Goal: Task Accomplishment & Management: Manage account settings

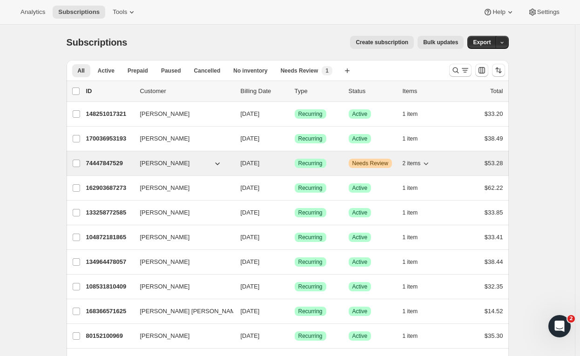
click at [426, 161] on icon "button" at bounding box center [425, 163] width 9 height 9
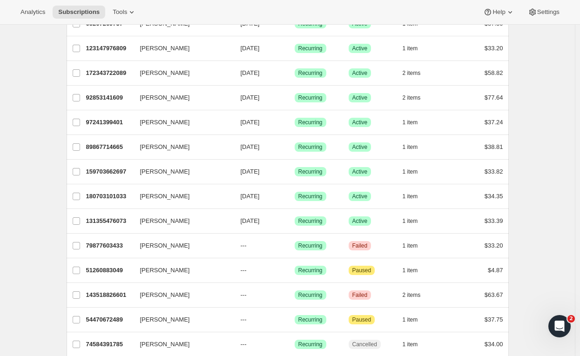
scroll to position [453, 0]
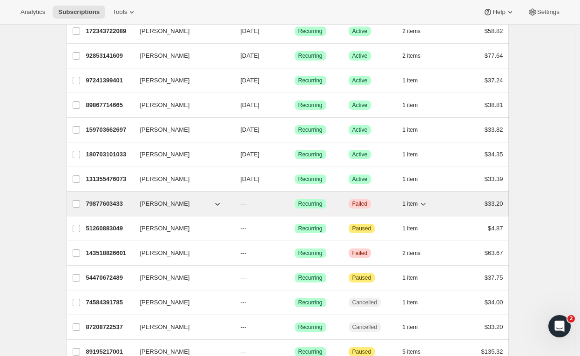
click at [359, 200] on span "Failed" at bounding box center [359, 203] width 15 height 7
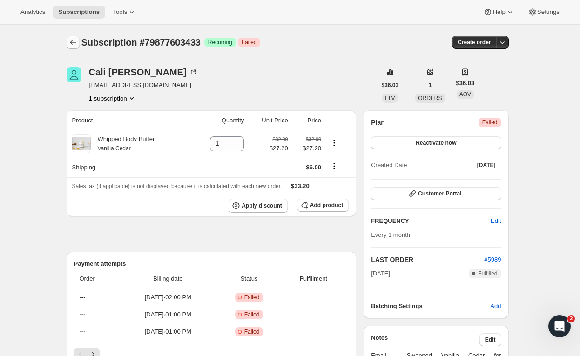
click at [73, 40] on icon "Subscriptions" at bounding box center [72, 42] width 9 height 9
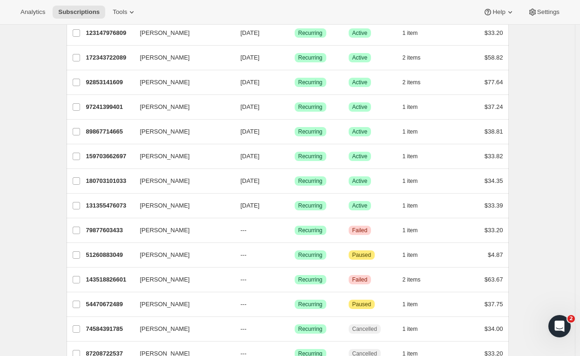
scroll to position [511, 0]
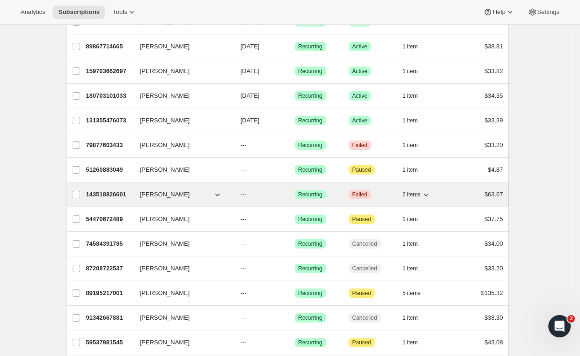
click at [416, 193] on span "2 items" at bounding box center [411, 194] width 18 height 7
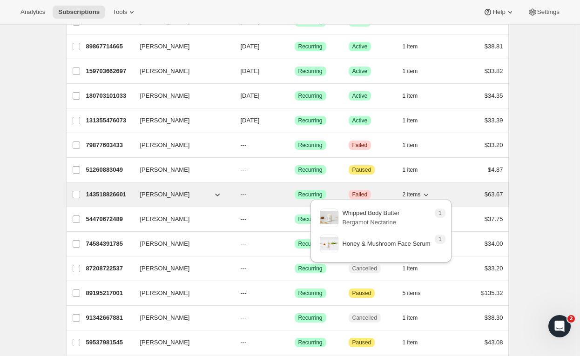
click at [416, 192] on span "2 items" at bounding box center [411, 194] width 18 height 7
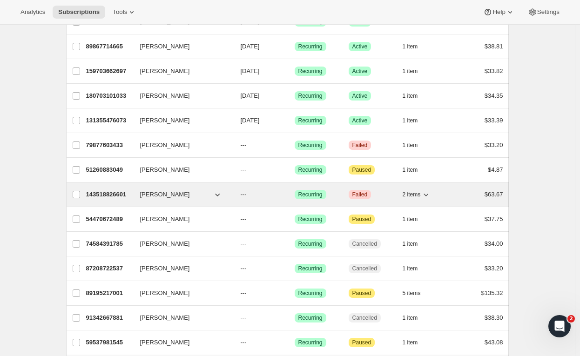
click at [361, 191] on span "Failed" at bounding box center [359, 194] width 15 height 7
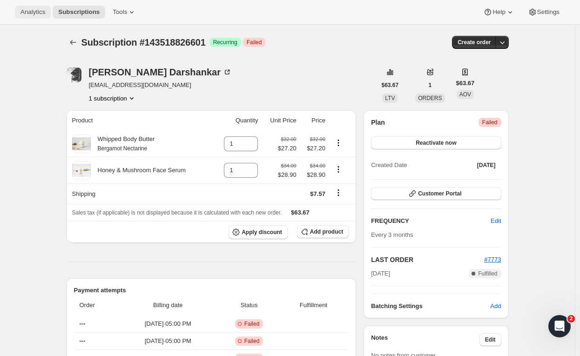
click at [33, 12] on span "Analytics" at bounding box center [32, 11] width 25 height 7
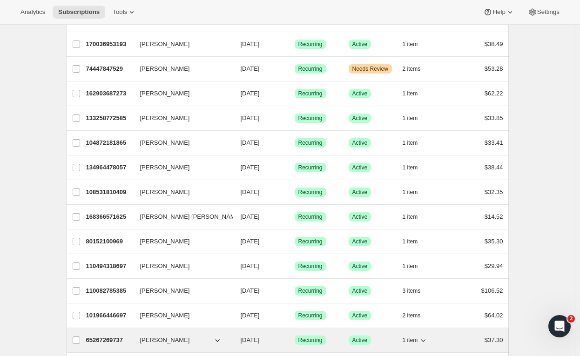
scroll to position [91, 0]
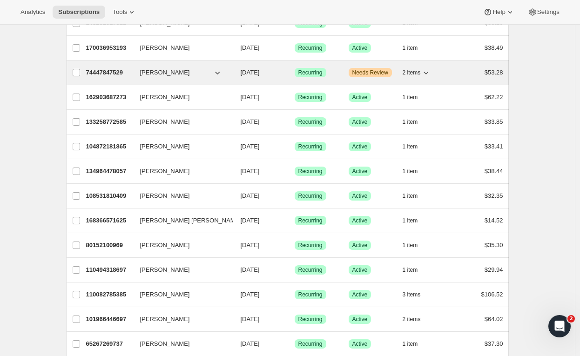
click at [392, 77] on div "74447847529 [PERSON_NAME] [DATE] Success Recurring Warning Needs Review 2 items…" at bounding box center [294, 72] width 417 height 13
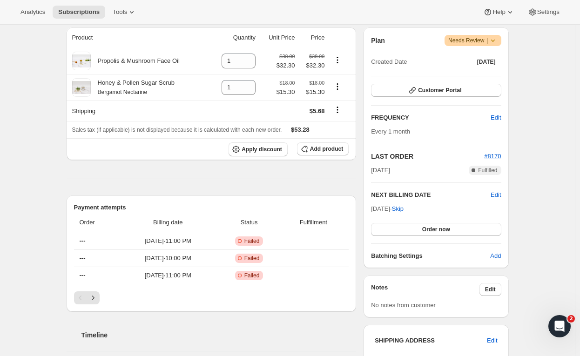
scroll to position [135, 0]
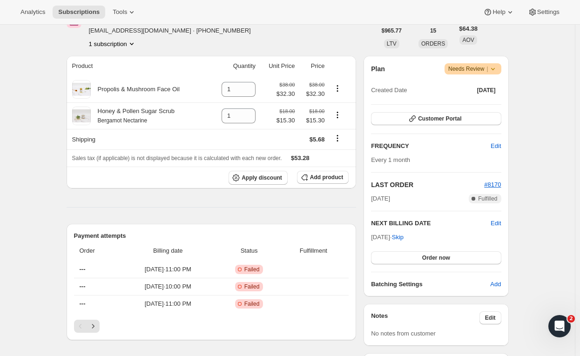
click at [498, 63] on span "Warning Needs Review |" at bounding box center [472, 68] width 57 height 11
click at [544, 161] on div "Subscription #74447847529. This page is ready Subscription #74447847529 Success…" at bounding box center [287, 301] width 575 height 825
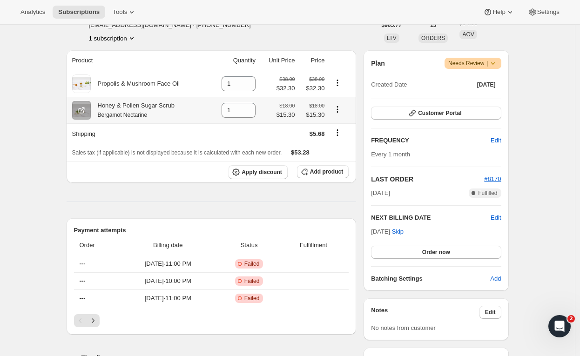
click at [342, 108] on icon "Product actions" at bounding box center [337, 109] width 9 height 9
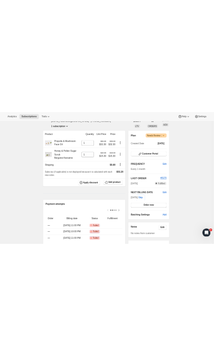
scroll to position [121, 0]
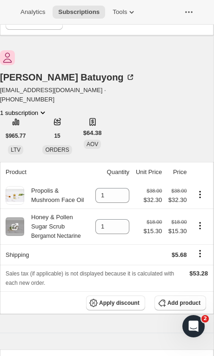
click at [197, 221] on icon "Product actions" at bounding box center [199, 225] width 9 height 9
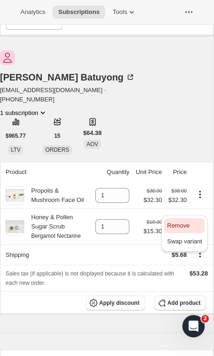
click at [193, 223] on span "Remove" at bounding box center [184, 225] width 35 height 9
type input "0"
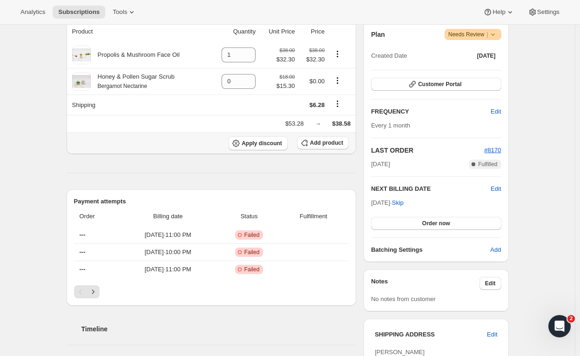
scroll to position [161, 0]
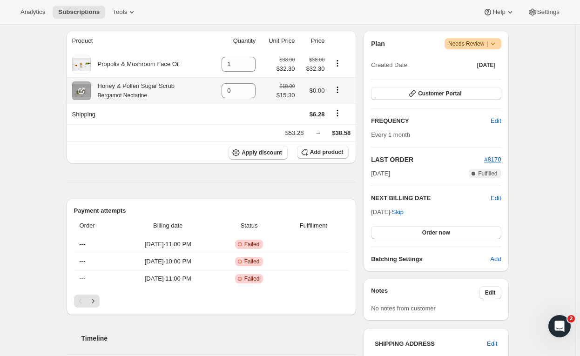
click at [341, 90] on icon "Product actions" at bounding box center [337, 89] width 9 height 9
click at [339, 104] on span "Remove" at bounding box center [333, 107] width 22 height 7
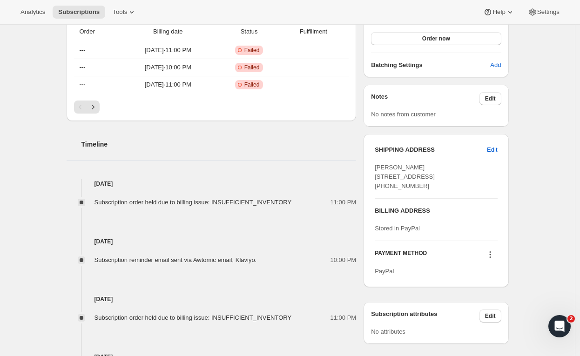
scroll to position [0, 0]
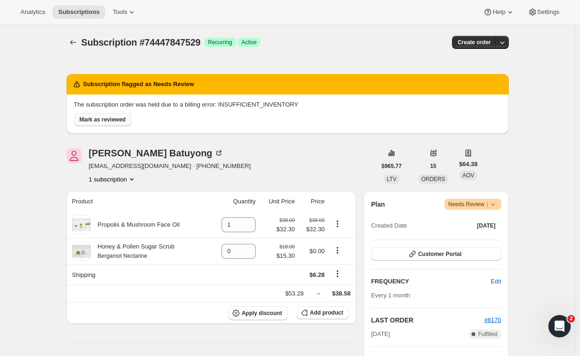
click at [107, 120] on span "Mark as reviewed" at bounding box center [103, 119] width 46 height 7
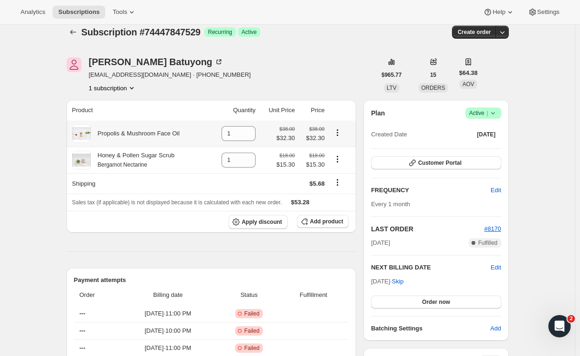
scroll to position [11, 0]
click at [340, 158] on icon "Product actions" at bounding box center [337, 158] width 9 height 9
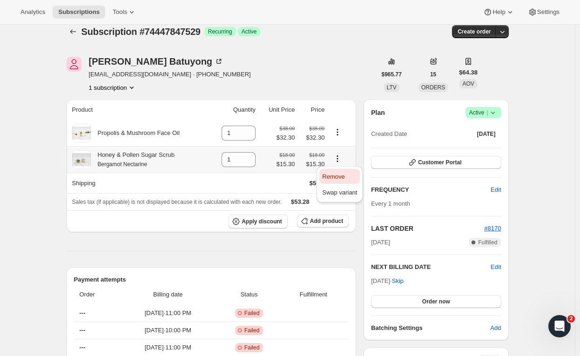
click at [342, 174] on span "Remove" at bounding box center [333, 176] width 22 height 7
type input "0"
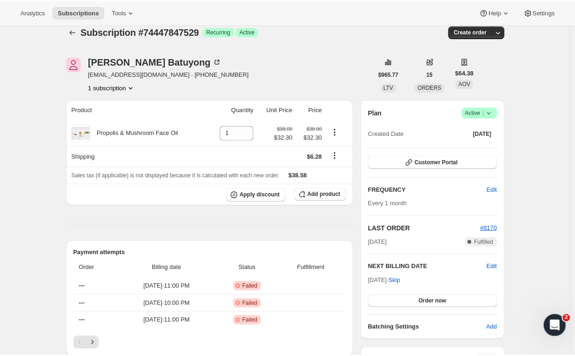
scroll to position [0, 0]
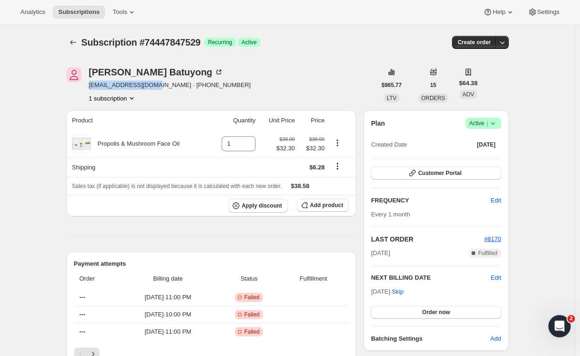
drag, startPoint x: 157, startPoint y: 86, endPoint x: 91, endPoint y: 87, distance: 65.6
click at [91, 87] on span "[EMAIL_ADDRESS][DOMAIN_NAME] · [PHONE_NUMBER]" at bounding box center [170, 84] width 162 height 9
copy span "[EMAIL_ADDRESS][DOMAIN_NAME]"
